Goal: Information Seeking & Learning: Learn about a topic

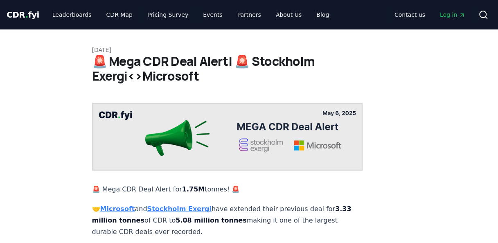
click at [124, 205] on strong "Microsoft" at bounding box center [117, 209] width 35 height 8
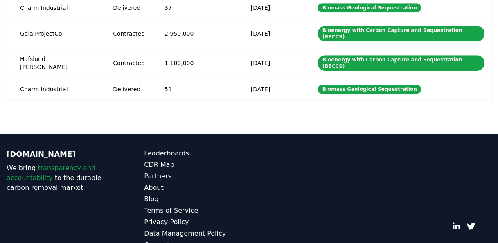
scroll to position [246, 0]
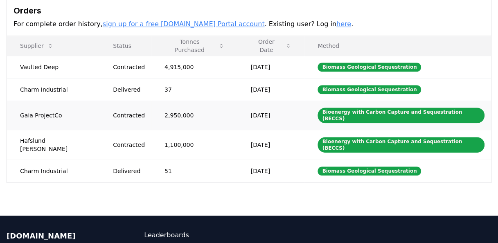
drag, startPoint x: 40, startPoint y: 62, endPoint x: 204, endPoint y: 117, distance: 173.0
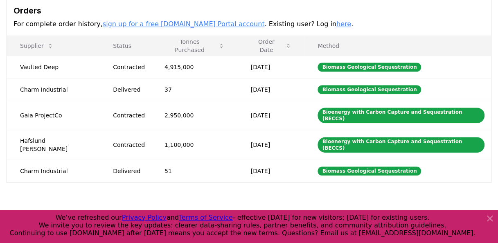
click at [199, 193] on div "Purchaser Metrics Purchases [DATE] [DATE] [DATE] [DATE] [DATE] [DATE] [DATE] [D…" at bounding box center [249, 16] width 498 height 399
click at [35, 65] on td "Vaulted Deep" at bounding box center [53, 67] width 93 height 23
click at [33, 85] on td "Charm Industrial" at bounding box center [53, 89] width 93 height 23
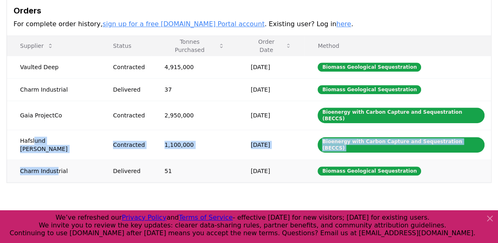
drag, startPoint x: 33, startPoint y: 129, endPoint x: 54, endPoint y: 155, distance: 33.4
click at [54, 155] on tbody "Vaulted Deep Contracted 4,915,000 Jul 17, 2025 Biomass Geological Sequestration…" at bounding box center [249, 119] width 484 height 126
click at [51, 160] on td "Charm Industrial" at bounding box center [53, 171] width 93 height 23
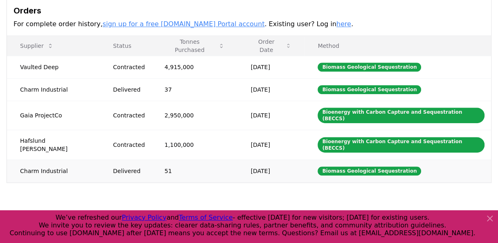
click at [225, 160] on td "51" at bounding box center [194, 171] width 86 height 23
drag, startPoint x: 267, startPoint y: 154, endPoint x: 173, endPoint y: 133, distance: 96.3
click at [173, 133] on tbody "Vaulted Deep Contracted 4,915,000 Jul 17, 2025 Biomass Geological Sequestration…" at bounding box center [249, 119] width 484 height 126
drag, startPoint x: 173, startPoint y: 133, endPoint x: 206, endPoint y: 80, distance: 63.2
click at [151, 119] on td "2,950,000" at bounding box center [194, 115] width 86 height 29
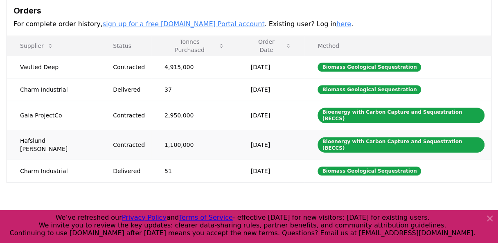
drag, startPoint x: 40, startPoint y: 61, endPoint x: 273, endPoint y: 128, distance: 242.5
click at [273, 128] on tbody "Vaulted Deep Contracted 4,915,000 Jul 17, 2025 Biomass Geological Sequestration…" at bounding box center [249, 119] width 484 height 126
drag, startPoint x: 273, startPoint y: 128, endPoint x: 270, endPoint y: 131, distance: 4.3
click at [270, 131] on td "Jun 30, 2025" at bounding box center [271, 145] width 67 height 30
click at [238, 160] on td "Jun 14, 2025" at bounding box center [271, 171] width 67 height 23
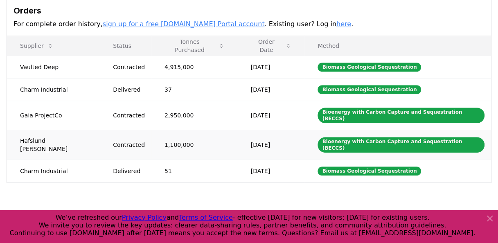
drag, startPoint x: 272, startPoint y: 133, endPoint x: 29, endPoint y: 131, distance: 242.2
click at [29, 131] on tr "Hafslund Celsio Contracted 1,100,000 Jun 30, 2025 Bioenergy with Carbon Capture…" at bounding box center [249, 145] width 484 height 30
click at [29, 131] on td "Hafslund Celsio" at bounding box center [53, 145] width 93 height 30
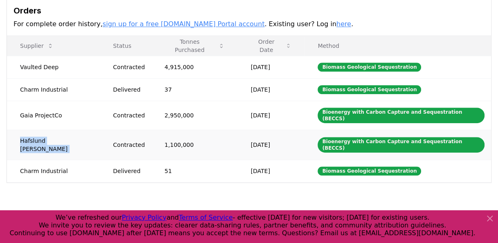
drag, startPoint x: 29, startPoint y: 131, endPoint x: 17, endPoint y: 135, distance: 13.1
click at [17, 135] on td "Hafslund Celsio" at bounding box center [53, 145] width 93 height 30
click at [223, 113] on td "2,950,000" at bounding box center [194, 115] width 86 height 29
click at [189, 25] on link "sign up for a free CDR.fyi Portal account" at bounding box center [184, 24] width 162 height 8
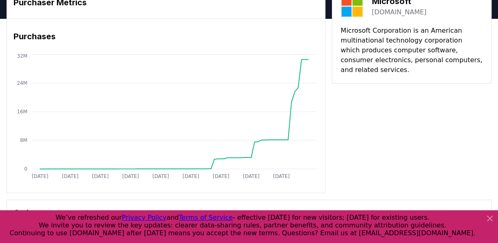
scroll to position [0, 0]
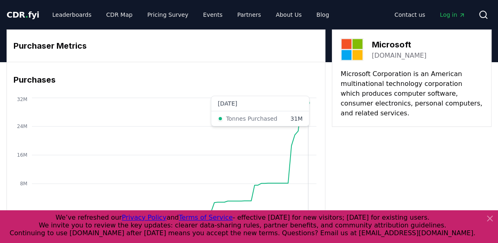
click at [309, 106] on icon "Jan 2019 Oct 2019 Jul 2020 Apr 2021 Jan 2022 Oct 2022 Jul 2023 Apr 2024 Jan 202…" at bounding box center [162, 161] width 311 height 131
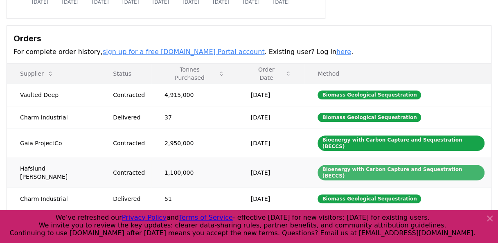
scroll to position [246, 0]
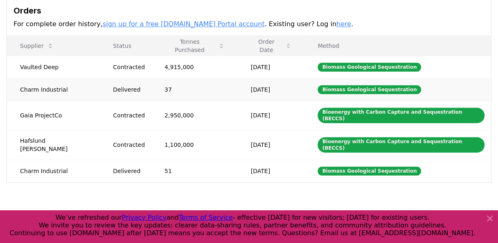
drag, startPoint x: 258, startPoint y: 152, endPoint x: 202, endPoint y: 83, distance: 88.4
click at [202, 83] on tbody "Vaulted Deep Contracted 4,915,000 Jul 17, 2025 Biomass Geological Sequestration…" at bounding box center [249, 119] width 484 height 126
drag, startPoint x: 202, startPoint y: 83, endPoint x: 188, endPoint y: 84, distance: 14.3
click at [188, 84] on td "37" at bounding box center [194, 89] width 86 height 23
drag, startPoint x: 41, startPoint y: 66, endPoint x: 291, endPoint y: 65, distance: 250.0
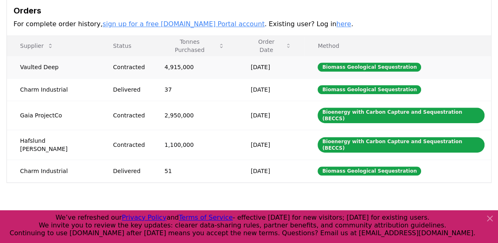
click at [291, 65] on tr "Vaulted Deep Contracted 4,915,000 Jul 17, 2025 Biomass Geological Sequestration" at bounding box center [249, 67] width 484 height 23
drag, startPoint x: 291, startPoint y: 65, endPoint x: 245, endPoint y: 69, distance: 46.4
click at [245, 69] on td "Jul 17, 2025" at bounding box center [271, 67] width 67 height 23
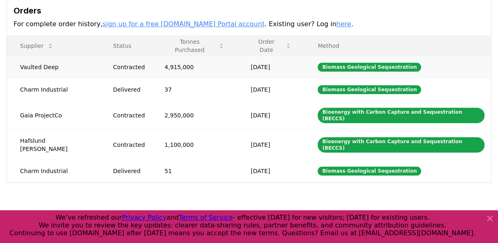
drag, startPoint x: 245, startPoint y: 69, endPoint x: 201, endPoint y: 72, distance: 43.9
click at [201, 72] on td "4,915,000" at bounding box center [194, 67] width 86 height 23
drag, startPoint x: 272, startPoint y: 65, endPoint x: 34, endPoint y: 67, distance: 238.1
click at [34, 67] on tr "Vaulted Deep Contracted 4,915,000 Jul 17, 2025 Biomass Geological Sequestration" at bounding box center [249, 67] width 484 height 23
drag, startPoint x: 34, startPoint y: 67, endPoint x: 20, endPoint y: 71, distance: 14.5
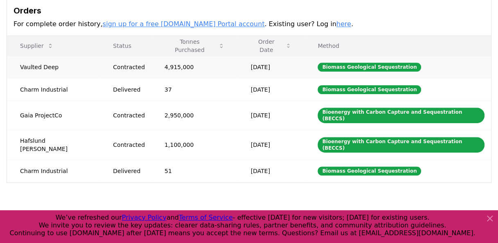
click at [27, 70] on td "Vaulted Deep" at bounding box center [53, 67] width 93 height 23
drag, startPoint x: 155, startPoint y: 63, endPoint x: 295, endPoint y: 66, distance: 140.0
click at [295, 66] on tr "Vaulted Deep Contracted 4,915,000 Jul 17, 2025 Biomass Geological Sequestration" at bounding box center [249, 67] width 484 height 23
drag, startPoint x: 295, startPoint y: 66, endPoint x: 271, endPoint y: 70, distance: 25.0
click at [271, 70] on td "Jul 17, 2025" at bounding box center [271, 67] width 67 height 23
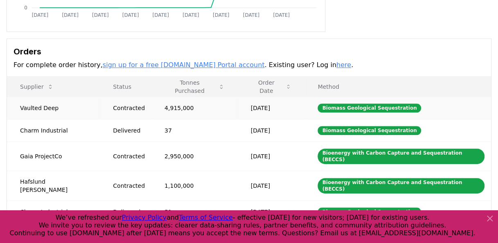
scroll to position [0, 0]
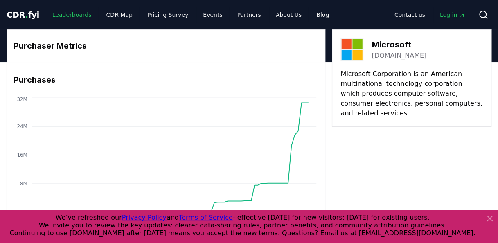
click at [65, 13] on link "Leaderboards" at bounding box center [72, 14] width 52 height 15
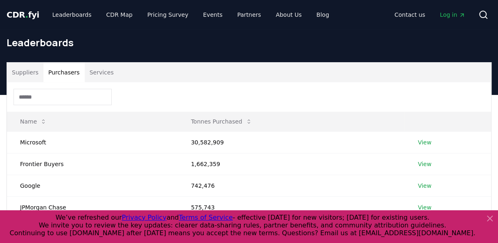
click at [67, 73] on button "Purchasers" at bounding box center [63, 73] width 41 height 20
click at [422, 141] on link "View" at bounding box center [425, 142] width 14 height 8
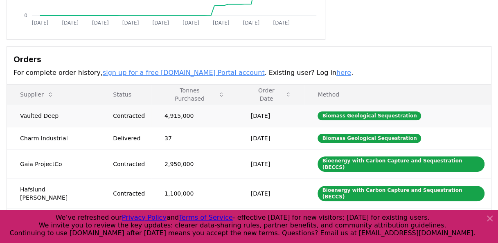
scroll to position [209, 0]
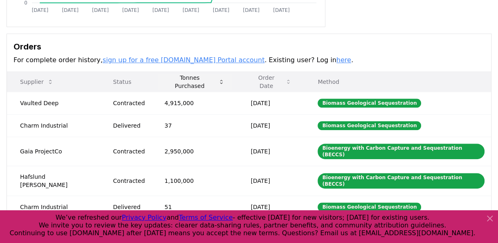
click at [175, 85] on button "Tonnes Purchased" at bounding box center [194, 82] width 73 height 16
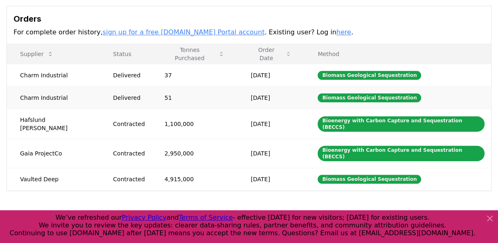
scroll to position [250, 0]
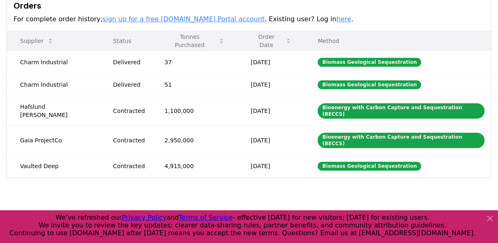
click at [100, 45] on th "Status" at bounding box center [126, 41] width 52 height 20
click at [260, 41] on button "Order Date" at bounding box center [271, 41] width 54 height 16
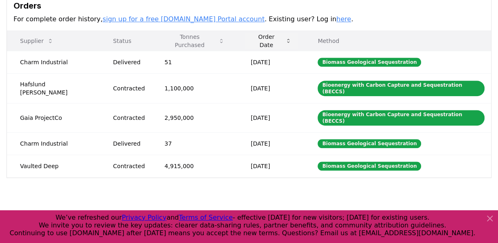
click at [262, 43] on button "Order Date" at bounding box center [271, 41] width 54 height 16
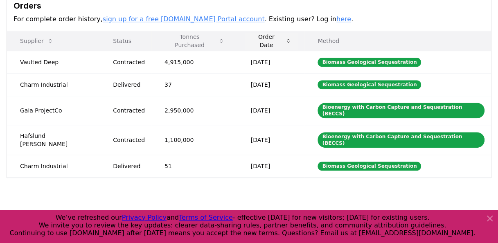
click at [261, 39] on button "Order Date" at bounding box center [271, 41] width 54 height 16
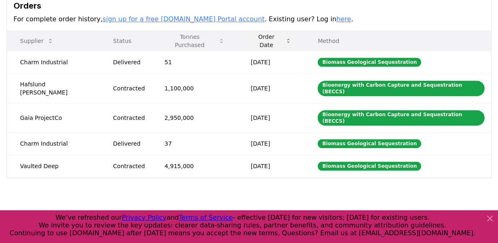
click at [264, 43] on button "Order Date" at bounding box center [271, 41] width 54 height 16
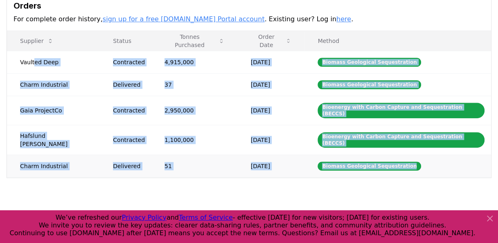
drag, startPoint x: 34, startPoint y: 65, endPoint x: 420, endPoint y: 152, distance: 395.9
click at [420, 152] on tbody "Vaulted Deep Contracted 4,915,000 [DATE] Biomass Geological Sequestration Charm…" at bounding box center [249, 114] width 484 height 126
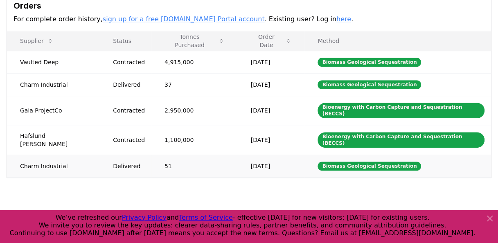
click at [421, 155] on td "Biomass Geological Sequestration" at bounding box center [397, 166] width 187 height 23
click at [489, 215] on icon at bounding box center [490, 219] width 10 height 10
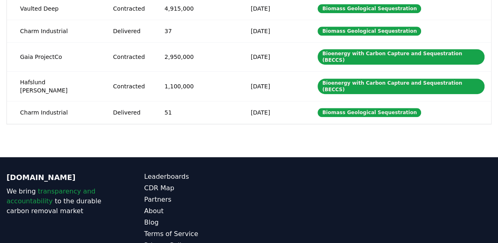
scroll to position [332, 0]
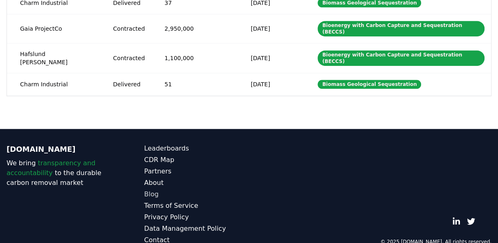
click at [150, 189] on link "Blog" at bounding box center [196, 194] width 105 height 10
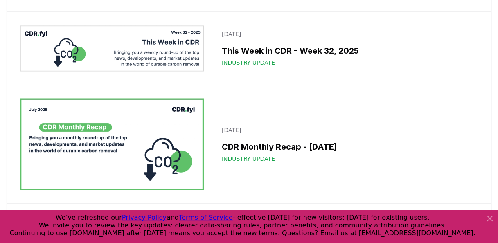
scroll to position [696, 0]
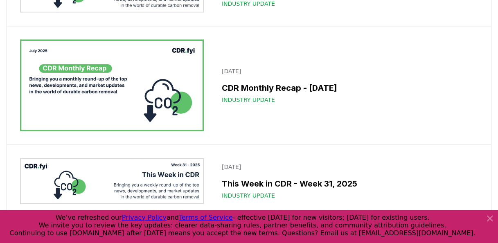
click at [487, 219] on icon at bounding box center [490, 219] width 10 height 10
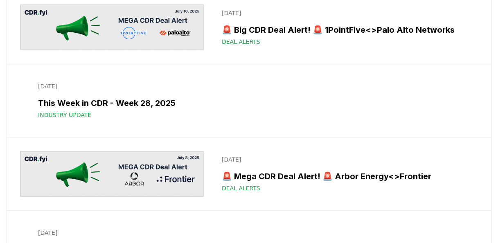
scroll to position [1268, 0]
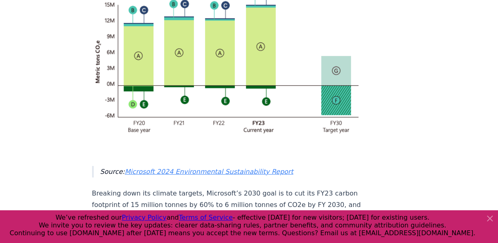
scroll to position [2537, 0]
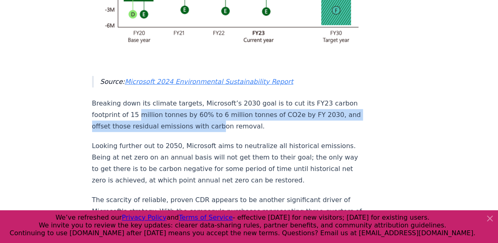
drag, startPoint x: 181, startPoint y: 47, endPoint x: 246, endPoint y: 61, distance: 66.5
click at [246, 98] on p "Breaking down its climate targets, Microsoft’s 2030 goal is to cut its FY23 car…" at bounding box center [227, 115] width 271 height 34
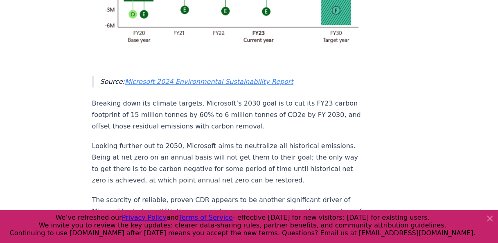
drag, startPoint x: 246, startPoint y: 61, endPoint x: 232, endPoint y: 110, distance: 51.1
click at [232, 140] on p "Looking further out to 2050, Microsoft aims to neutralize all historical emissi…" at bounding box center [227, 163] width 271 height 46
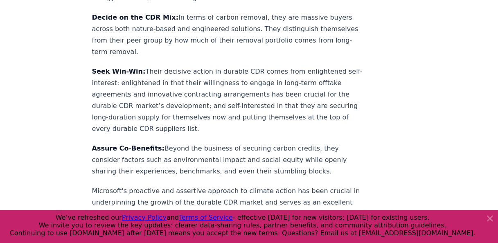
scroll to position [3814, 0]
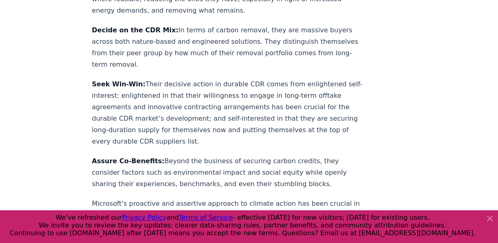
click at [492, 219] on icon at bounding box center [490, 219] width 10 height 10
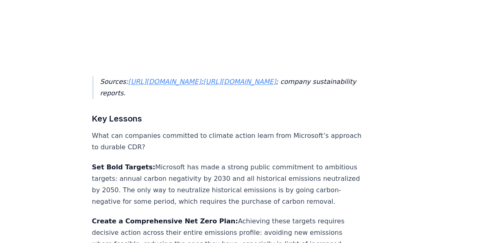
scroll to position [3568, 0]
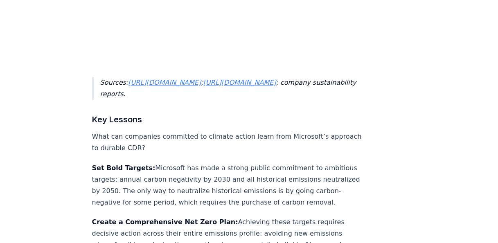
click at [259, 162] on p "Set Bold Targets: Microsoft has made a strong public commitment to ambitious ta…" at bounding box center [227, 185] width 271 height 46
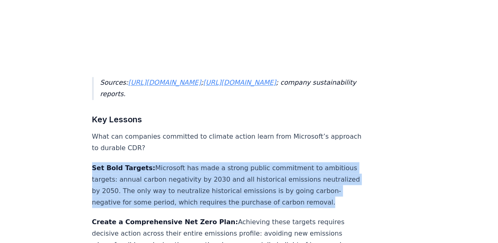
click at [259, 162] on p "Set Bold Targets: Microsoft has made a strong public commitment to ambitious ta…" at bounding box center [227, 185] width 271 height 46
click at [185, 162] on p "Set Bold Targets: Microsoft has made a strong public commitment to ambitious ta…" at bounding box center [227, 185] width 271 height 46
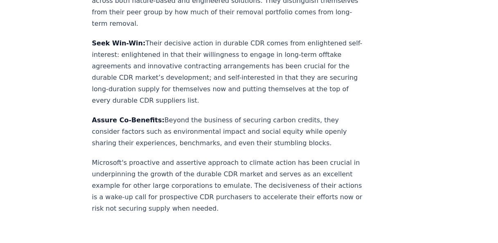
scroll to position [690, 0]
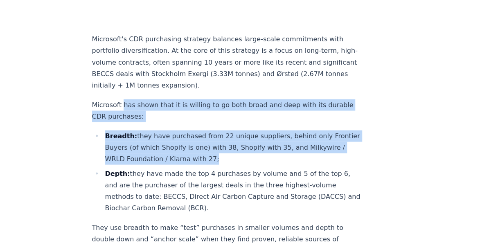
drag, startPoint x: 123, startPoint y: 91, endPoint x: 242, endPoint y: 146, distance: 131.1
drag, startPoint x: 242, startPoint y: 146, endPoint x: 225, endPoint y: 142, distance: 17.0
click at [225, 142] on li "Breadth: they have purchased from 22 unique suppliers, behind only Frontier Buy…" at bounding box center [233, 147] width 260 height 34
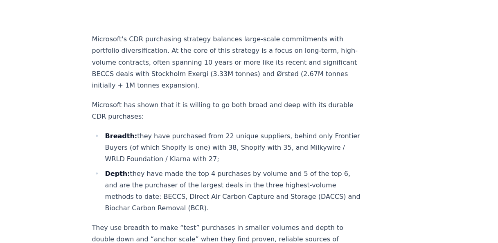
drag, startPoint x: 225, startPoint y: 142, endPoint x: 260, endPoint y: 155, distance: 37.5
click at [260, 168] on li "Depth: they have made the top 4 purchases by volume and 5 of the top 6, and are…" at bounding box center [233, 191] width 260 height 46
drag, startPoint x: 262, startPoint y: 144, endPoint x: 229, endPoint y: 131, distance: 35.3
click at [229, 131] on li "Breadth: they have purchased from 22 unique suppliers, behind only Frontier Buy…" at bounding box center [233, 147] width 260 height 34
drag, startPoint x: 229, startPoint y: 131, endPoint x: 187, endPoint y: 133, distance: 42.2
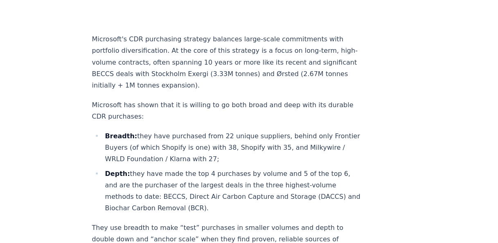
click at [188, 133] on li "Breadth: they have purchased from 22 unique suppliers, behind only Frontier Buy…" at bounding box center [233, 147] width 260 height 34
drag, startPoint x: 135, startPoint y: 121, endPoint x: 183, endPoint y: 126, distance: 48.5
click at [183, 130] on li "Breadth: they have purchased from 22 unique suppliers, behind only Frontier Buy…" at bounding box center [233, 147] width 260 height 34
drag, startPoint x: 183, startPoint y: 126, endPoint x: 239, endPoint y: 142, distance: 58.1
click at [239, 142] on li "Breadth: they have purchased from 22 unique suppliers, behind only Frontier Buy…" at bounding box center [233, 147] width 260 height 34
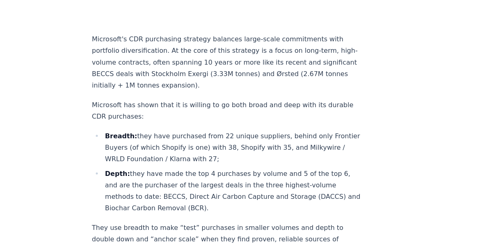
click at [269, 137] on li "Breadth: they have purchased from 22 unique suppliers, behind only Frontier Buy…" at bounding box center [233, 147] width 260 height 34
drag, startPoint x: 250, startPoint y: 144, endPoint x: 245, endPoint y: 99, distance: 44.9
drag, startPoint x: 245, startPoint y: 99, endPoint x: 185, endPoint y: 89, distance: 60.7
click at [191, 100] on p "Microsoft has shown that it is willing to go both broad and deep with its durab…" at bounding box center [227, 110] width 271 height 23
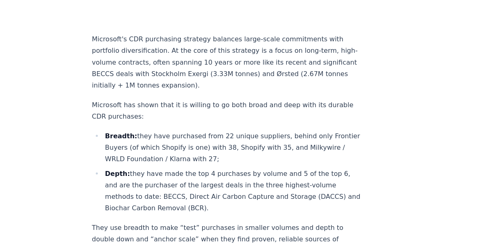
drag, startPoint x: 183, startPoint y: 84, endPoint x: 257, endPoint y: 140, distance: 92.1
drag, startPoint x: 257, startPoint y: 140, endPoint x: 227, endPoint y: 159, distance: 36.1
click at [226, 168] on li "Depth: they have made the top 4 purchases by volume and 5 of the top 6, and are…" at bounding box center [233, 191] width 260 height 46
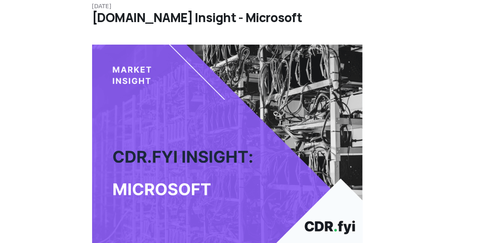
scroll to position [0, 0]
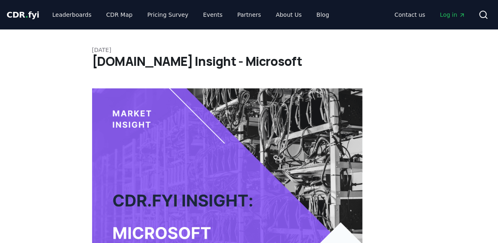
drag, startPoint x: 120, startPoint y: 45, endPoint x: 287, endPoint y: 70, distance: 168.7
drag, startPoint x: 287, startPoint y: 70, endPoint x: 241, endPoint y: 63, distance: 46.8
click at [241, 63] on h1 "[DOMAIN_NAME] Insight - Microsoft" at bounding box center [249, 61] width 314 height 15
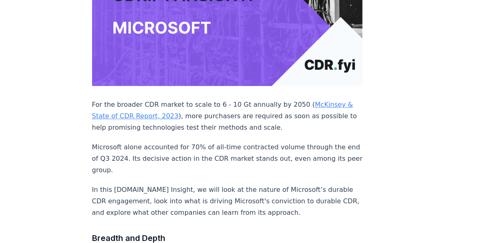
scroll to position [690, 0]
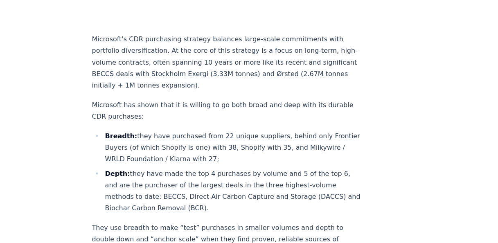
click at [185, 133] on li "Breadth: they have purchased from 22 unique suppliers, behind only Frontier Buy…" at bounding box center [233, 147] width 260 height 34
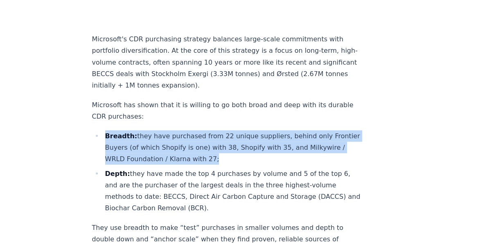
click at [185, 133] on li "Breadth: they have purchased from 22 unique suppliers, behind only Frontier Buy…" at bounding box center [233, 147] width 260 height 34
drag, startPoint x: 185, startPoint y: 133, endPoint x: 166, endPoint y: 140, distance: 20.1
click at [166, 140] on li "Breadth: they have purchased from 22 unique suppliers, behind only Frontier Buy…" at bounding box center [233, 147] width 260 height 34
click at [287, 139] on li "Breadth: they have purchased from 22 unique suppliers, behind only Frontier Buy…" at bounding box center [233, 147] width 260 height 34
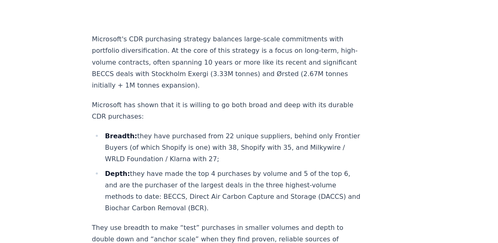
drag, startPoint x: 270, startPoint y: 144, endPoint x: 147, endPoint y: 135, distance: 123.6
click at [147, 135] on li "Breadth: they have purchased from 22 unique suppliers, behind only Frontier Buy…" at bounding box center [233, 147] width 260 height 34
drag, startPoint x: 147, startPoint y: 135, endPoint x: 104, endPoint y: 121, distance: 45.0
click at [105, 130] on li "Breadth: they have purchased from 22 unique suppliers, behind only Frontier Buy…" at bounding box center [233, 147] width 260 height 34
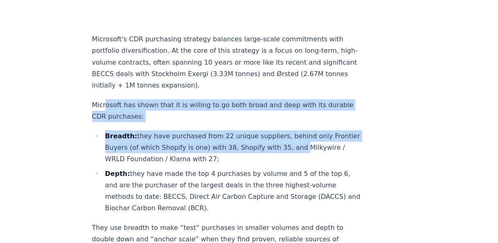
drag, startPoint x: 104, startPoint y: 88, endPoint x: 317, endPoint y: 133, distance: 217.9
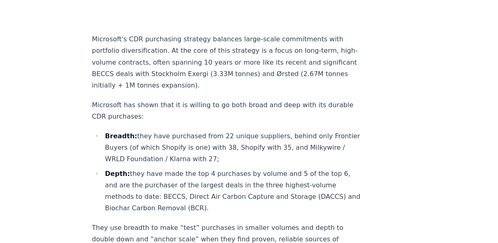
drag, startPoint x: 317, startPoint y: 133, endPoint x: 272, endPoint y: 140, distance: 45.6
click at [273, 140] on li "Breadth: they have purchased from 22 unique suppliers, behind only Frontier Buy…" at bounding box center [233, 147] width 260 height 34
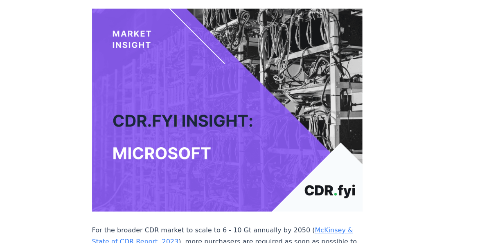
scroll to position [0, 0]
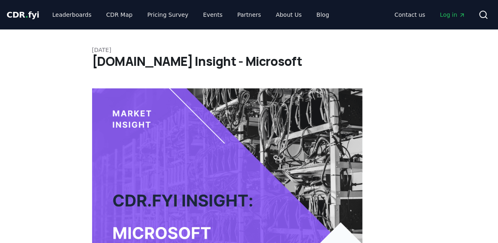
drag, startPoint x: 305, startPoint y: 92, endPoint x: 309, endPoint y: 72, distance: 20.9
